Goal: Complete application form

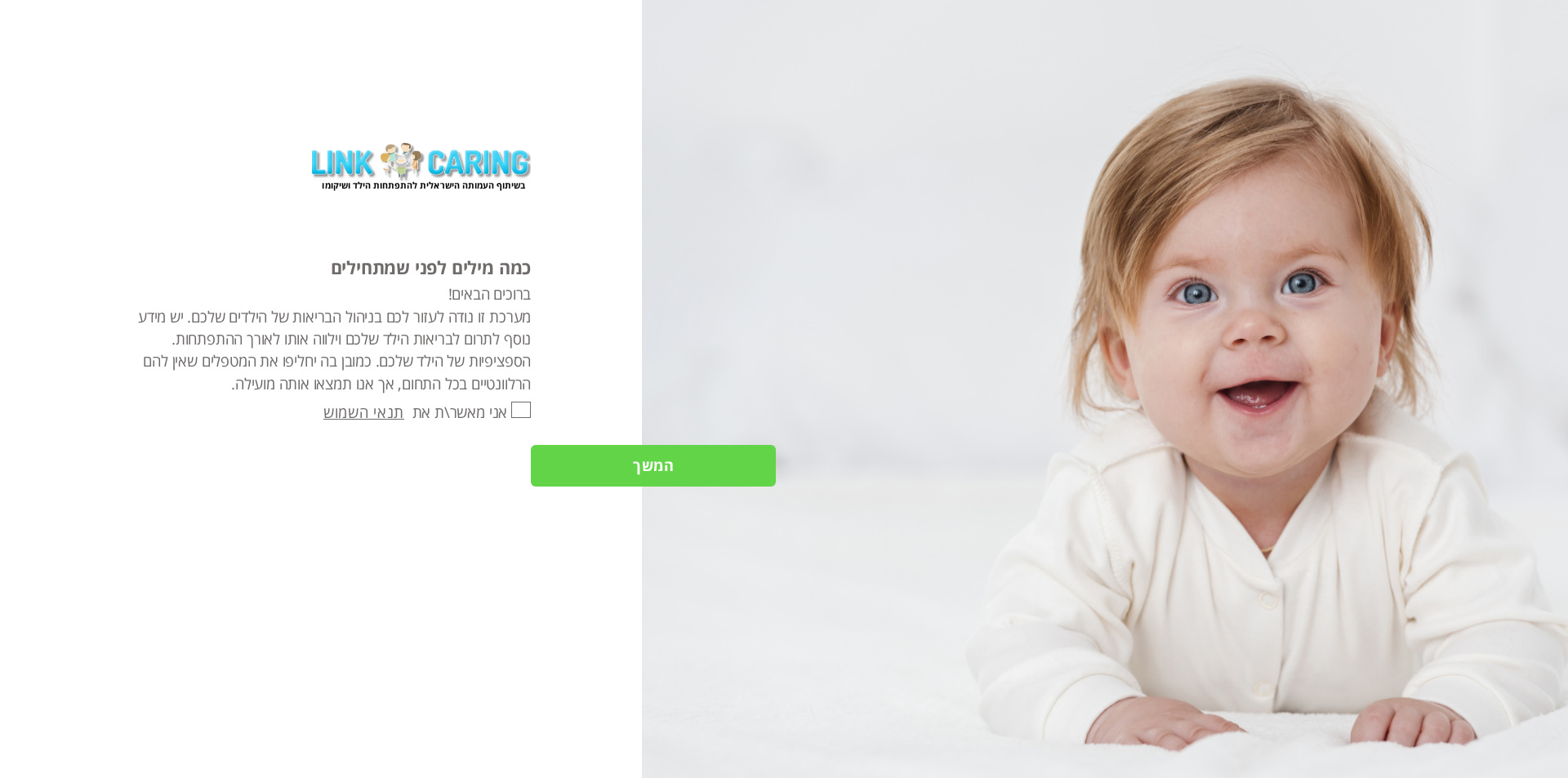
click at [659, 465] on input "המשך" at bounding box center [653, 465] width 245 height 41
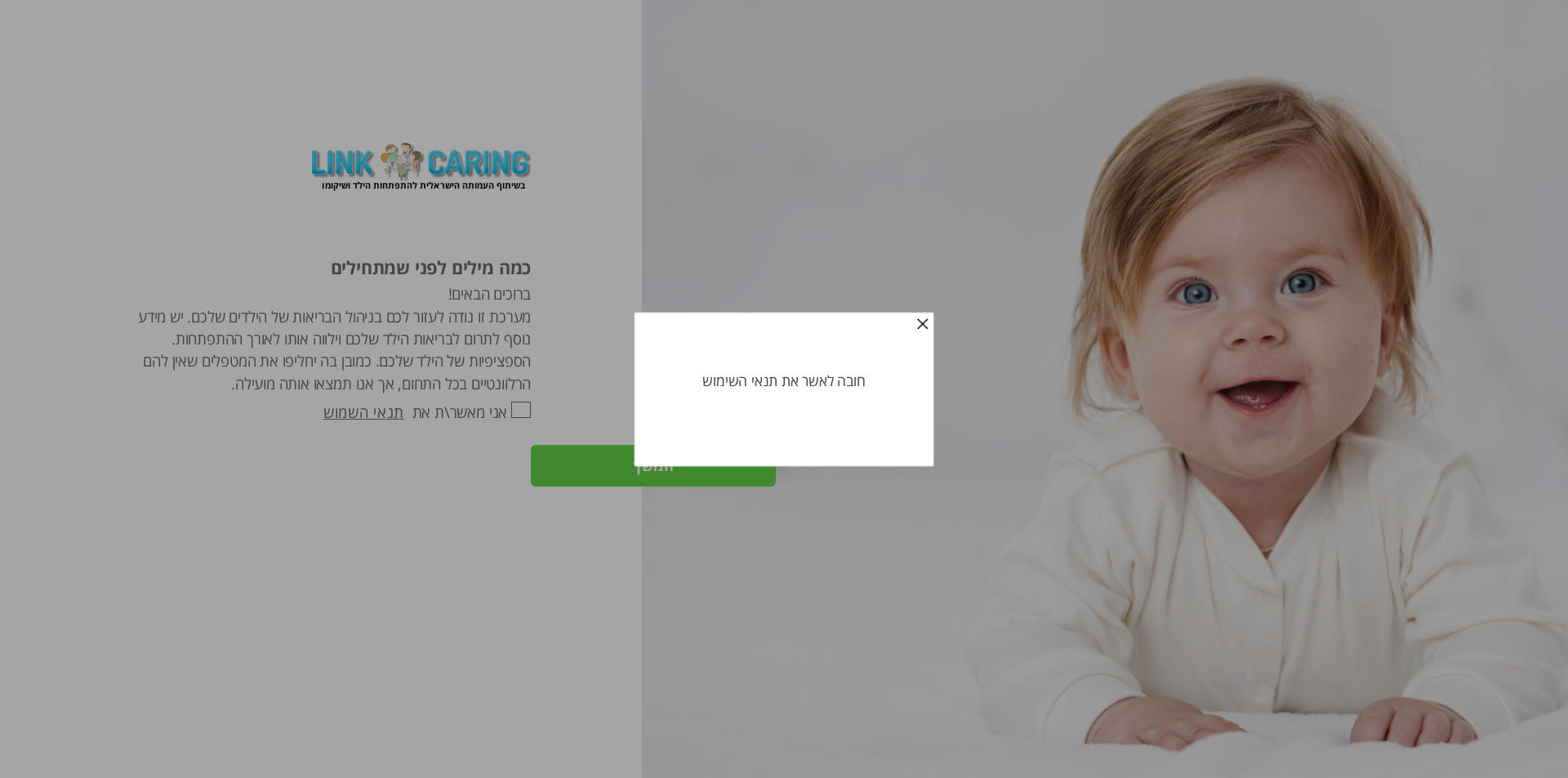
click at [915, 321] on font "לִסְגוֹר" at bounding box center [912, 326] width 36 height 17
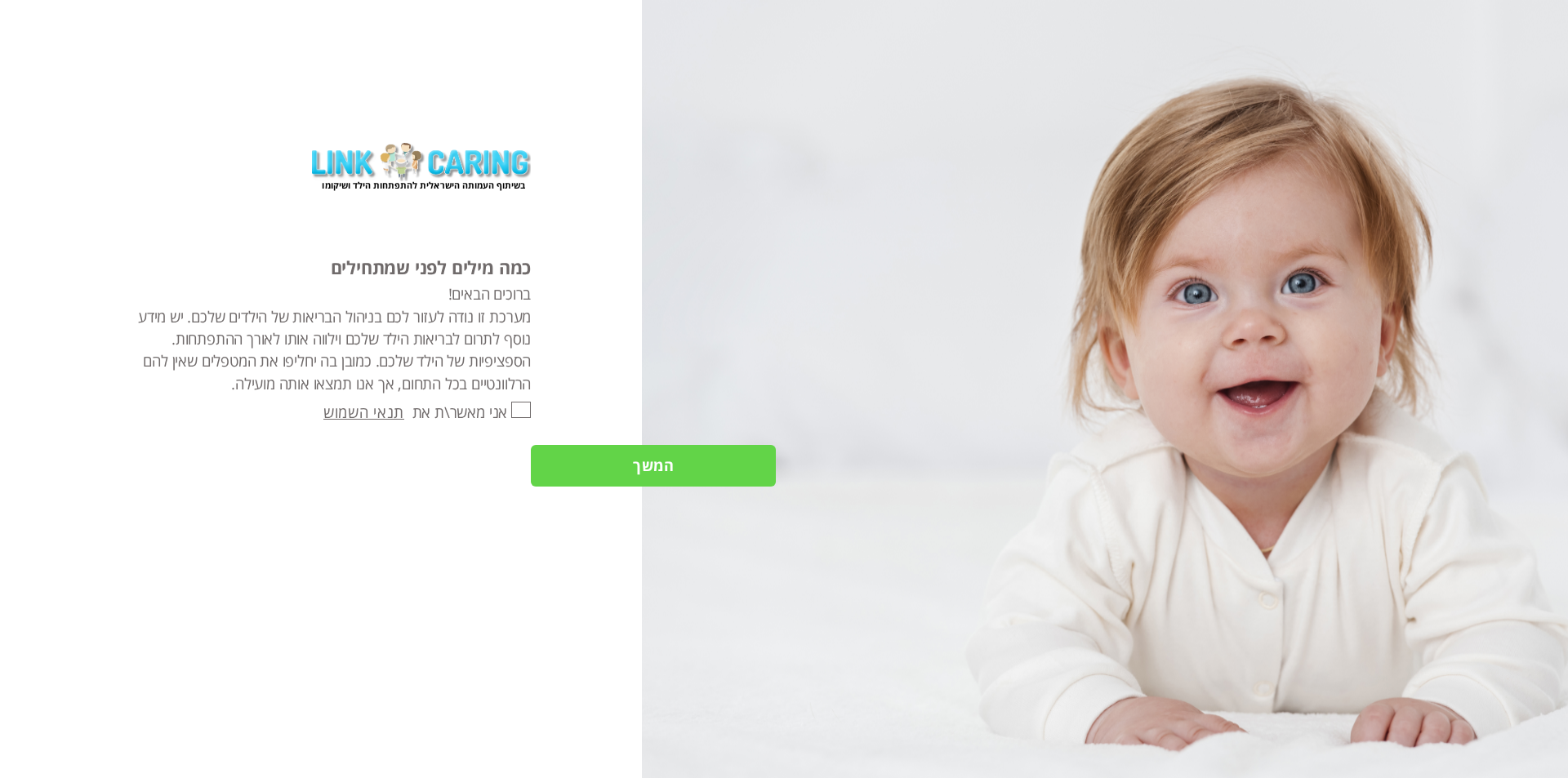
click at [530, 412] on input "אני מאשר\ת את" at bounding box center [521, 410] width 19 height 17
checkbox input "true"
click at [510, 407] on div at bounding box center [519, 411] width 24 height 22
click at [665, 458] on input "המשך" at bounding box center [653, 465] width 245 height 41
type input "כן"
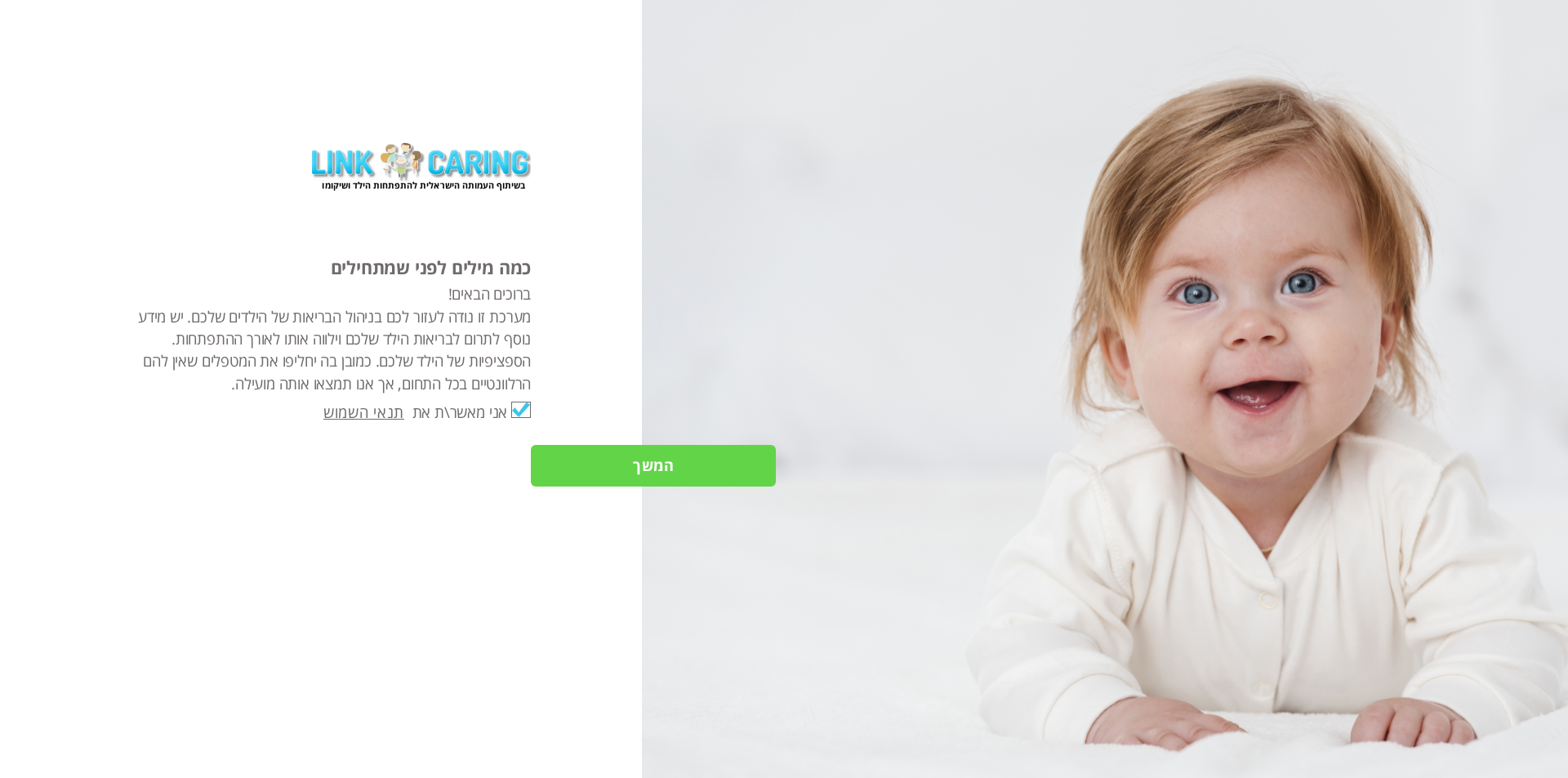
type input "עוד לא"
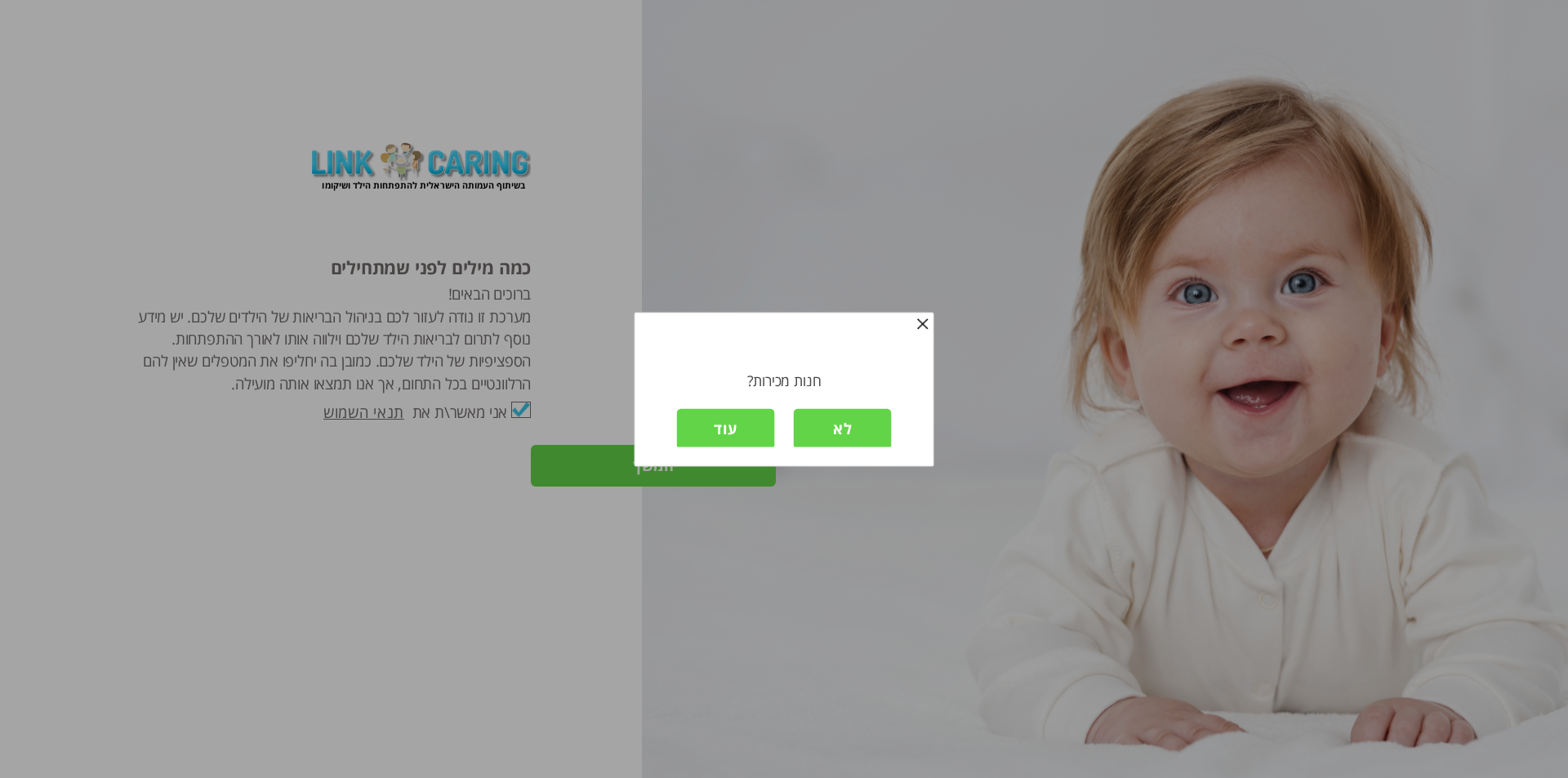
scroll to position [3, 0]
click at [862, 433] on input "לא" at bounding box center [842, 426] width 98 height 41
